Goal: Task Accomplishment & Management: Manage account settings

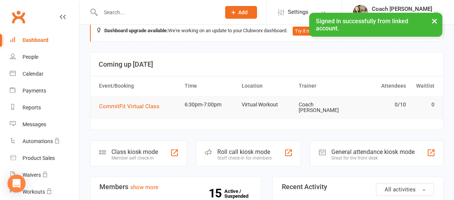
scroll to position [19, 0]
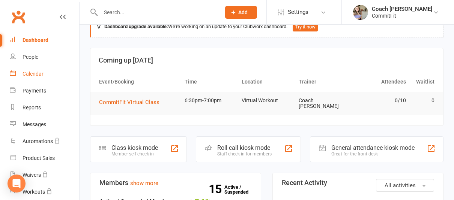
click at [36, 77] on link "Calendar" at bounding box center [44, 74] width 69 height 17
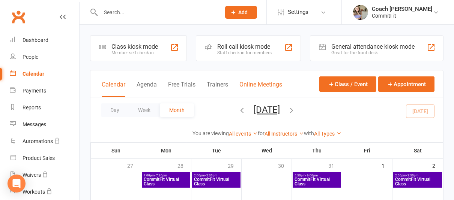
click at [274, 84] on button "Online Meetings" at bounding box center [260, 89] width 43 height 16
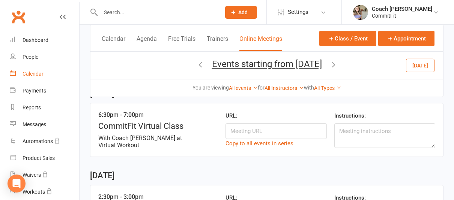
scroll to position [60, 0]
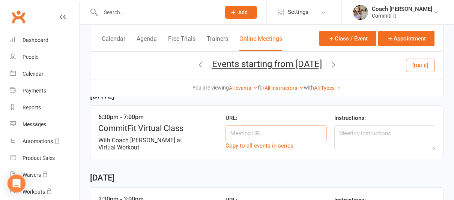
click at [265, 135] on input at bounding box center [276, 134] width 101 height 16
paste input "[URL][DOMAIN_NAME][SECURITY_DATA]"
type input "[URL][DOMAIN_NAME][SECURITY_DATA]"
click at [309, 114] on div "URL: [URL][DOMAIN_NAME][SECURITY_DATA] Copy to all events in series" at bounding box center [276, 133] width 101 height 38
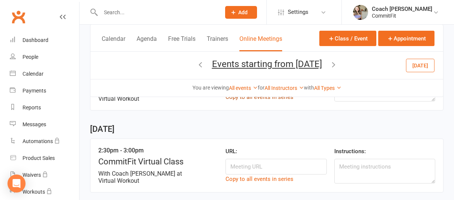
scroll to position [114, 0]
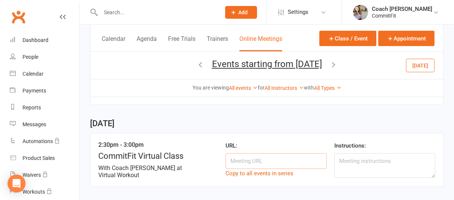
click at [273, 161] on input at bounding box center [276, 161] width 101 height 16
paste input "[URL][DOMAIN_NAME][SECURITY_DATA]"
type input "[URL][DOMAIN_NAME][SECURITY_DATA]"
click at [317, 139] on div "2:30pm - 3:00pm CommitFit Virtual Class With Coach [PERSON_NAME] at Virtual Wor…" at bounding box center [266, 160] width 353 height 54
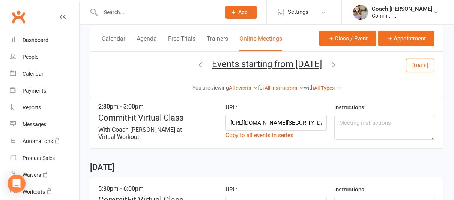
scroll to position [182, 0]
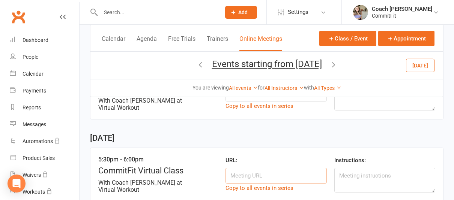
click at [276, 174] on input at bounding box center [276, 176] width 101 height 16
paste input "[URL][DOMAIN_NAME][SECURITY_DATA]"
type input "[URL][DOMAIN_NAME][SECURITY_DATA]"
click at [299, 148] on div "5:30pm - 6:00pm CommitFit Virtual Class With Coach [PERSON_NAME] at Virtual Wor…" at bounding box center [266, 175] width 353 height 54
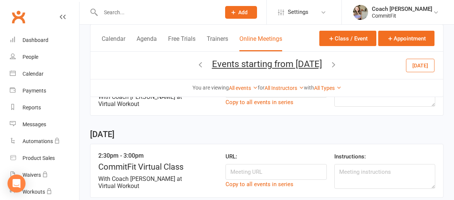
scroll to position [269, 0]
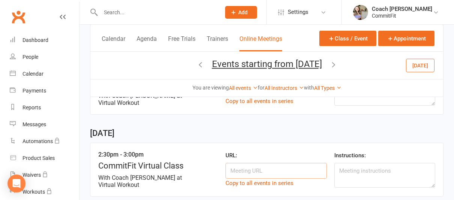
click at [285, 166] on input at bounding box center [276, 171] width 101 height 16
paste input "[URL][DOMAIN_NAME][SECURITY_DATA]"
type input "[URL][DOMAIN_NAME][SECURITY_DATA]"
click at [301, 153] on div "URL: [URL][DOMAIN_NAME][SECURITY_DATA] Copy to all events in series" at bounding box center [276, 170] width 101 height 38
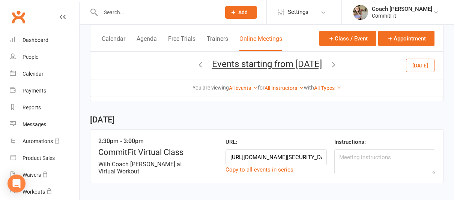
scroll to position [279, 0]
